Goal: Find specific page/section: Find specific page/section

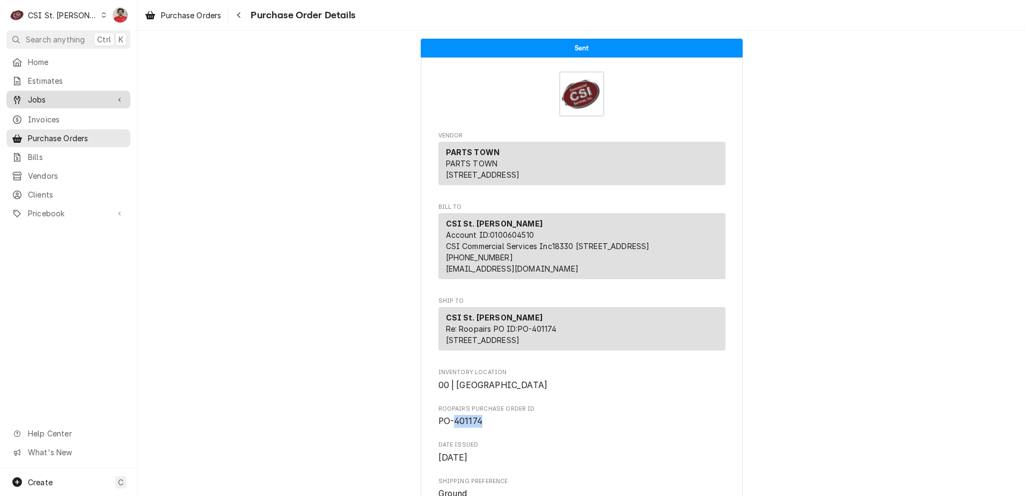
click at [39, 94] on span "Jobs" at bounding box center [68, 99] width 81 height 11
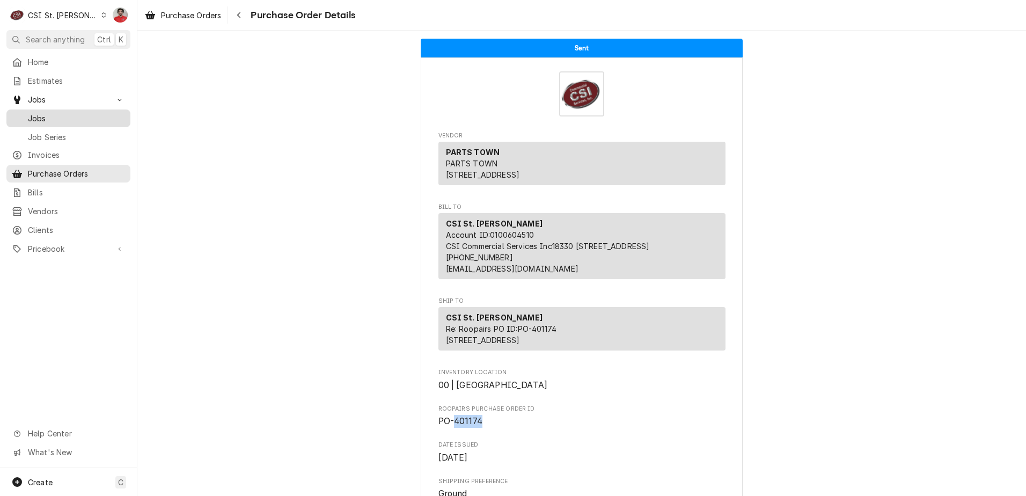
click at [51, 120] on span "Jobs" at bounding box center [76, 118] width 97 height 11
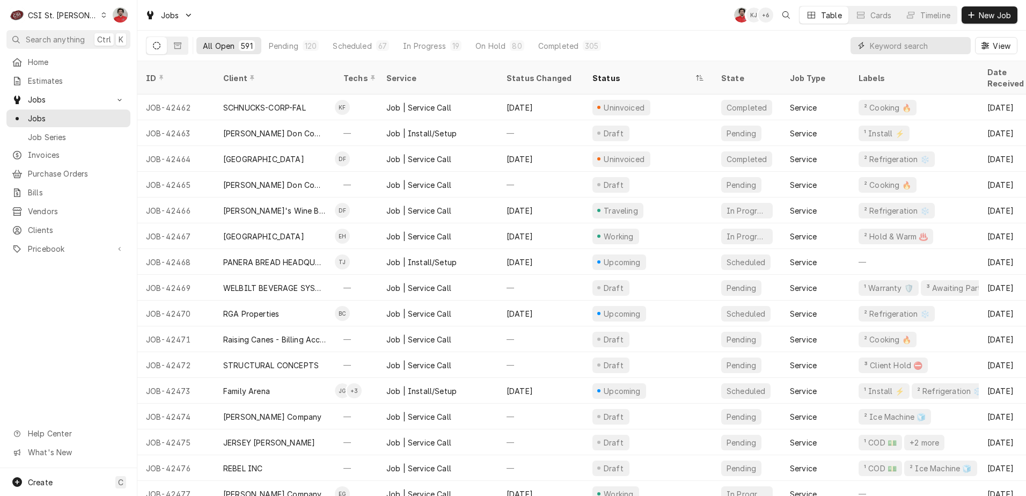
click at [927, 45] on input "Dynamic Content Wrapper" at bounding box center [917, 45] width 95 height 17
type input "giraffe"
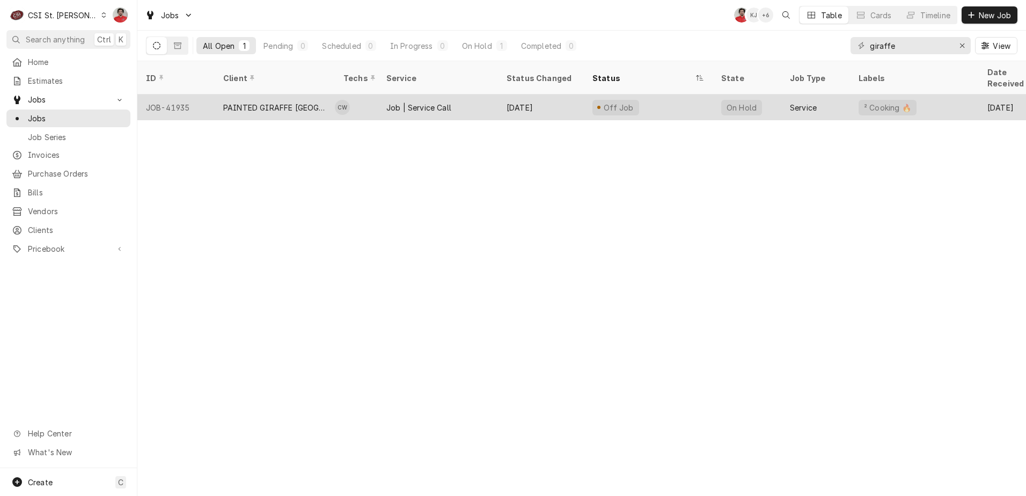
click at [303, 102] on div "PAINTED GIRAFFE ST LOUIS ZOO" at bounding box center [274, 107] width 103 height 11
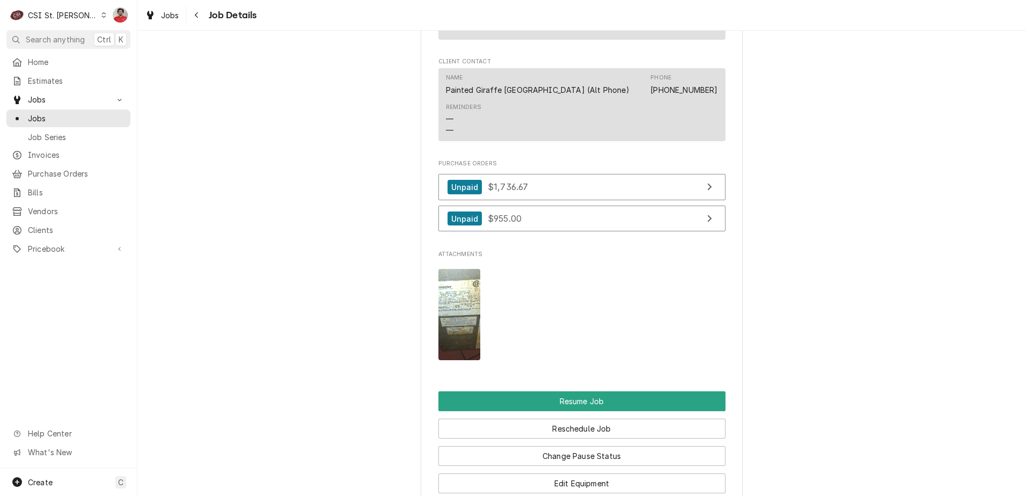
scroll to position [1073, 0]
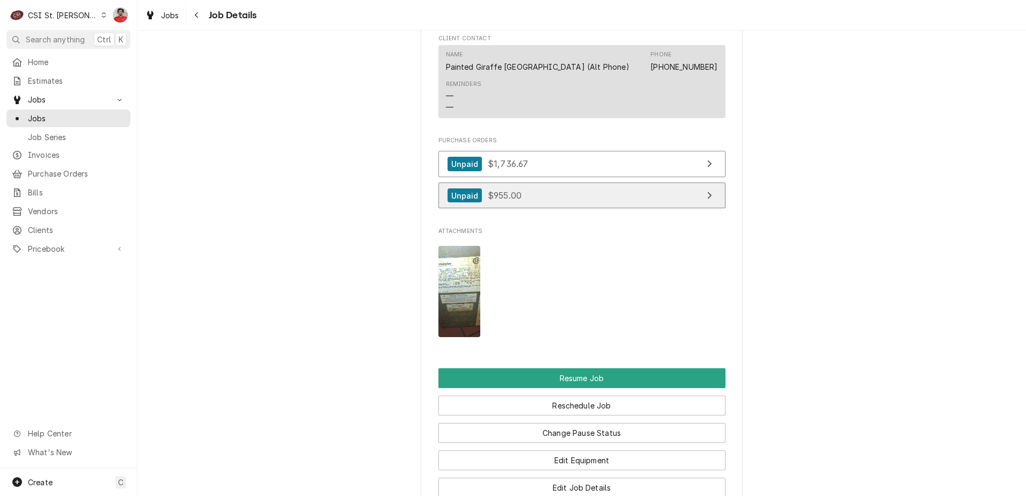
click at [569, 209] on link "Unpaid $955.00" at bounding box center [581, 195] width 287 height 26
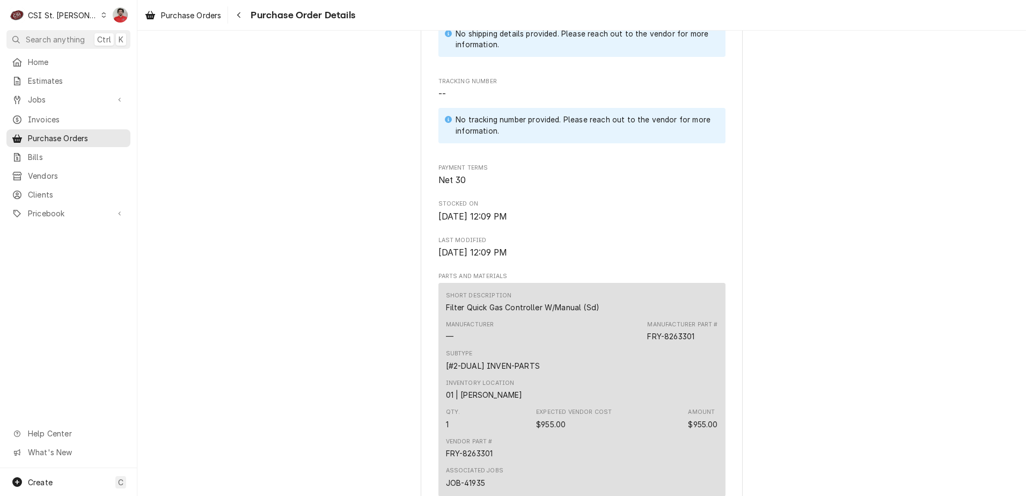
scroll to position [590, 0]
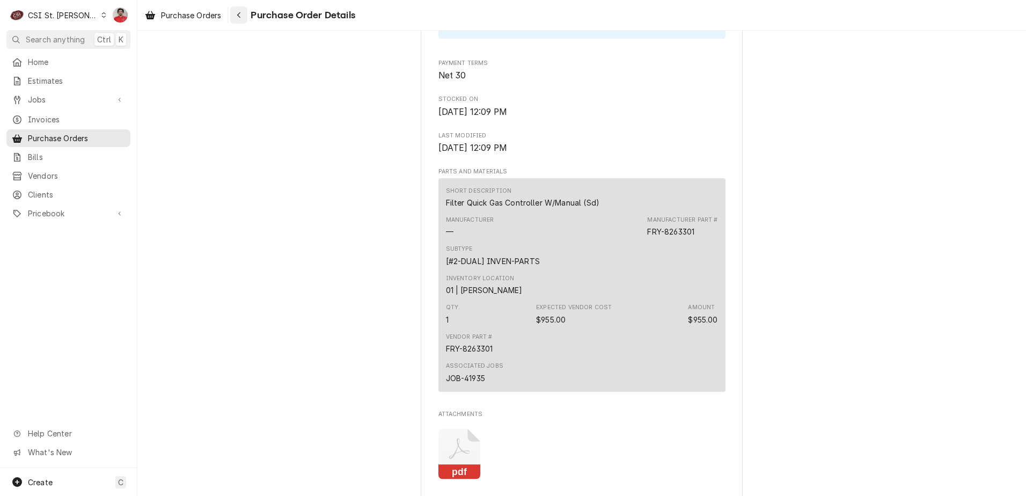
click at [241, 16] on icon "Navigate back" at bounding box center [239, 15] width 5 height 8
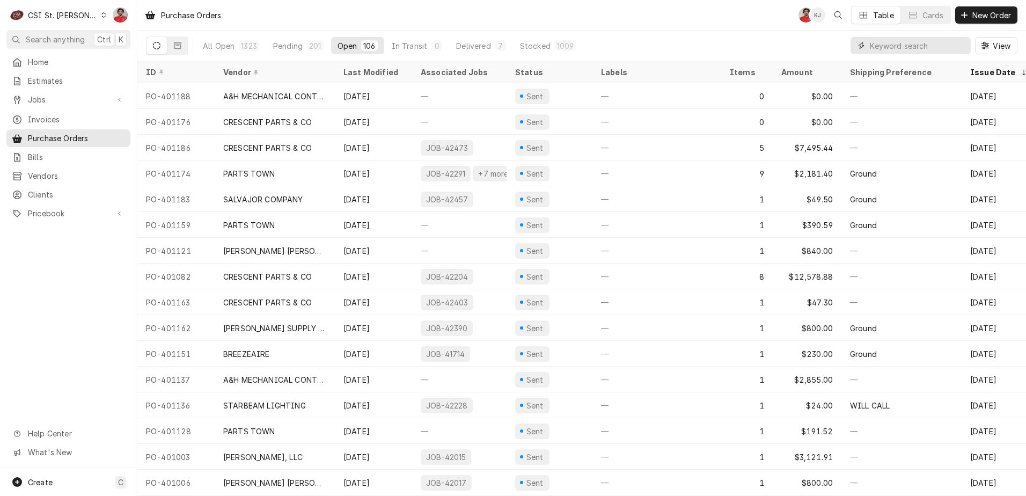
click at [917, 42] on input "Dynamic Content Wrapper" at bounding box center [917, 45] width 95 height 17
type input "400869"
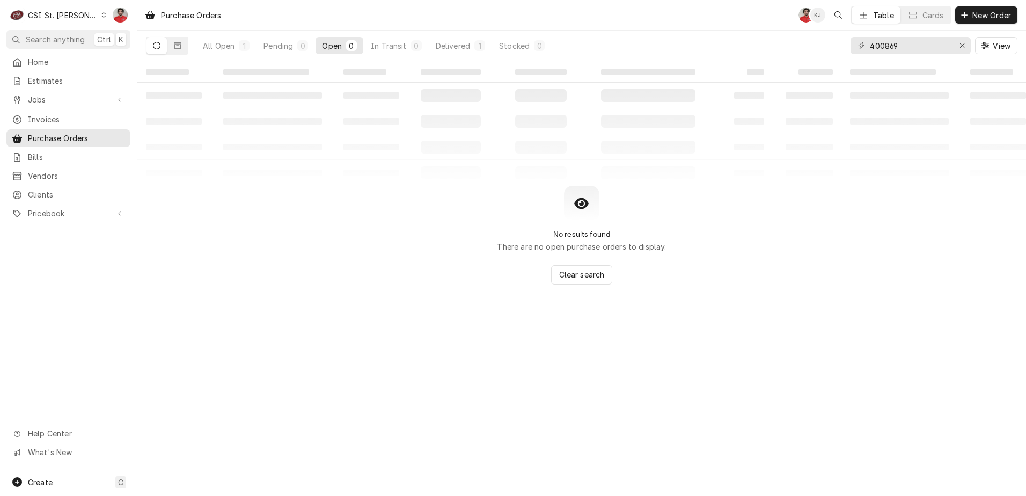
click at [212, 54] on div "All Open 1 Pending 0 Open 0 In Transit 0 Delivered 1 Stocked 0" at bounding box center [373, 46] width 355 height 30
click at [211, 46] on div "All Open" at bounding box center [219, 45] width 32 height 11
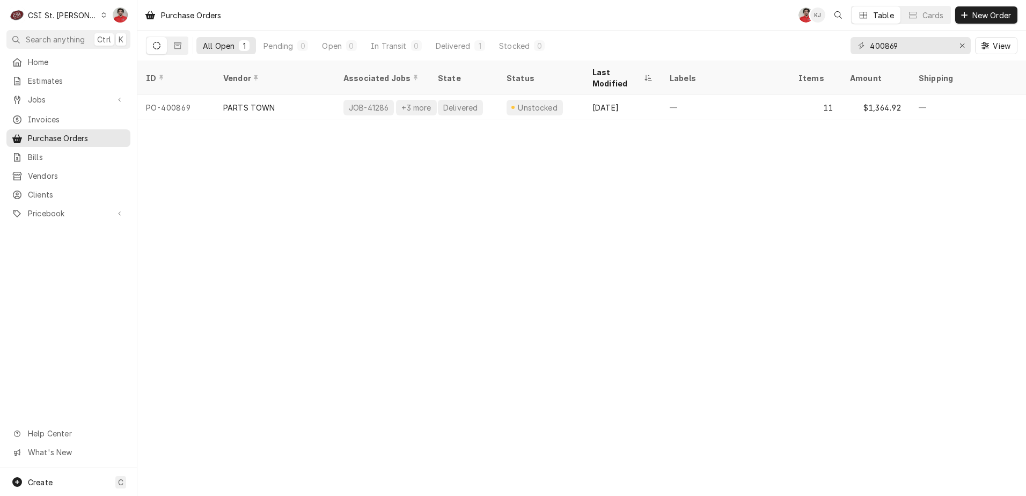
click at [270, 102] on div "PARTS TOWN" at bounding box center [249, 107] width 52 height 11
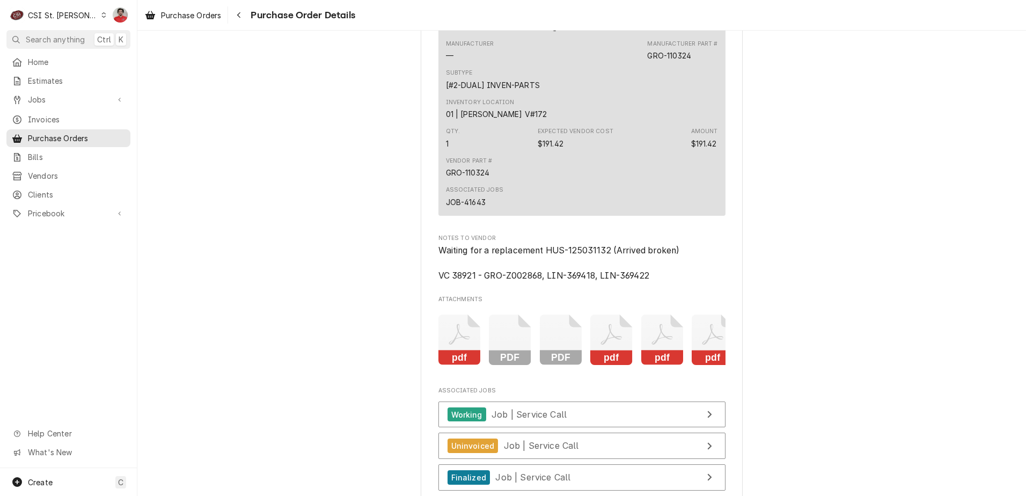
scroll to position [3058, 0]
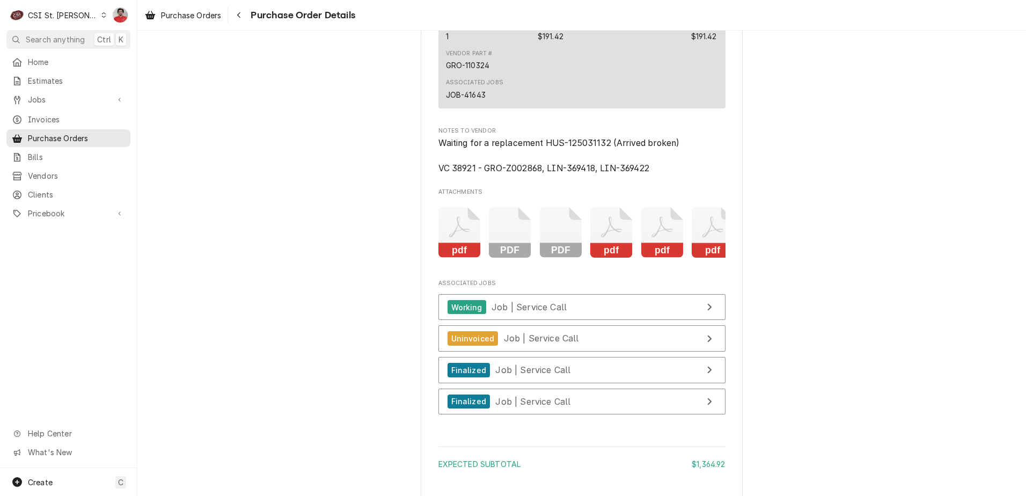
click at [528, 173] on span "Waiting for a replacement HUS-125031132 (Arrived broken) VC 38921 - GRO-Z002868…" at bounding box center [558, 155] width 241 height 35
copy span "Z002868"
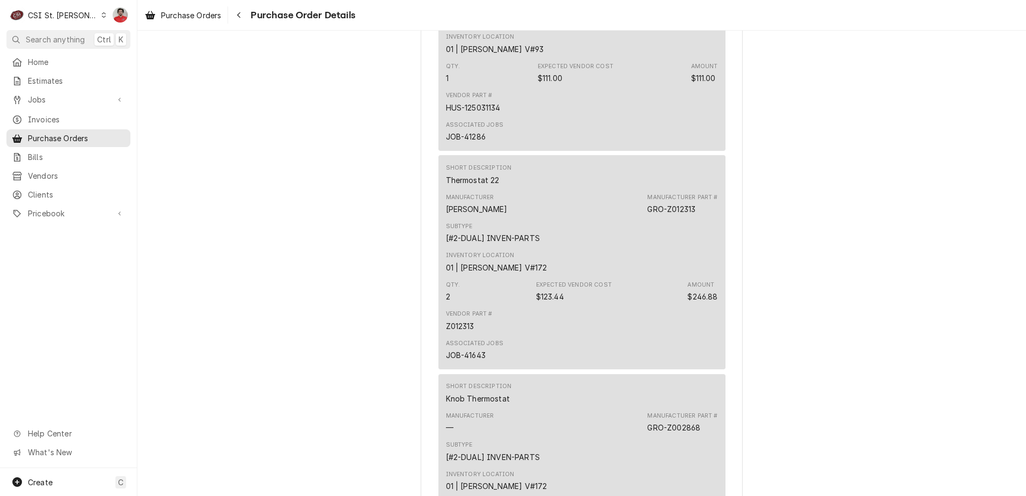
scroll to position [2629, 0]
